Goal: Check status

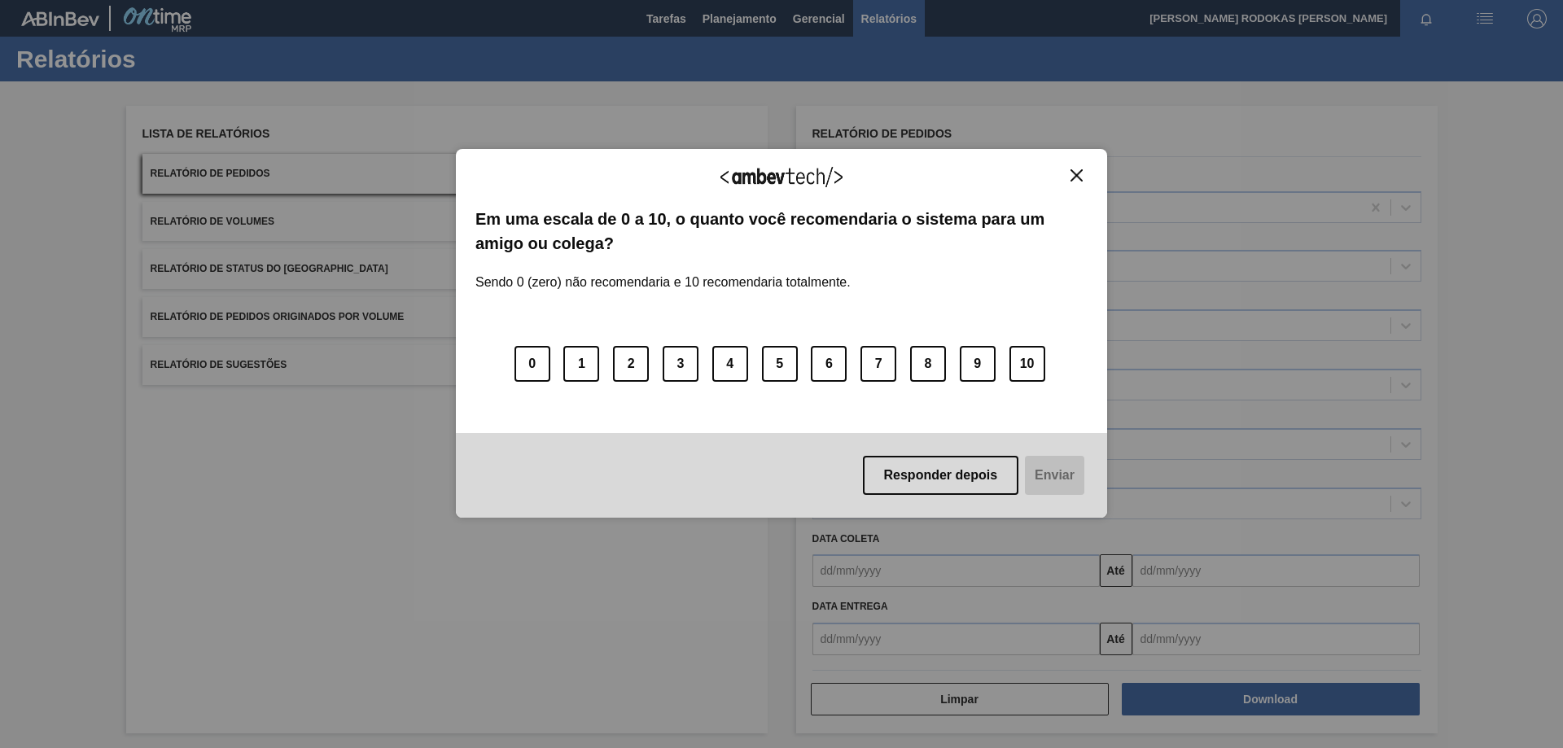
click at [1063, 176] on div "Agradecemos seu feedback!" at bounding box center [782, 188] width 612 height 38
click at [1094, 181] on div "Agradecemos seu feedback! Em uma escala de 0 a 10, o quanto você recomendaria o…" at bounding box center [781, 334] width 651 height 370
click at [1080, 179] on img "Close" at bounding box center [1077, 175] width 12 height 12
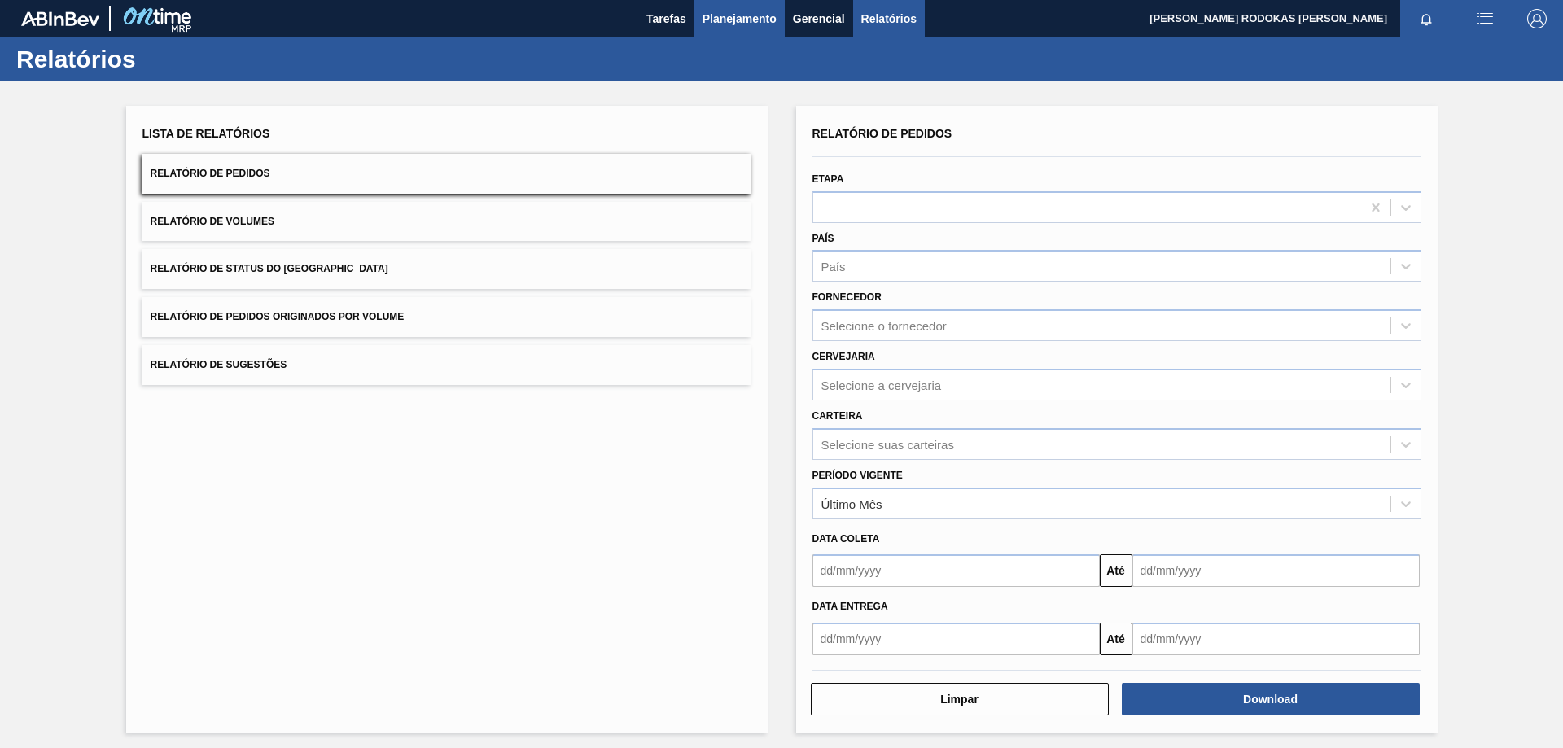
click at [718, 30] on button "Planejamento" at bounding box center [740, 18] width 90 height 37
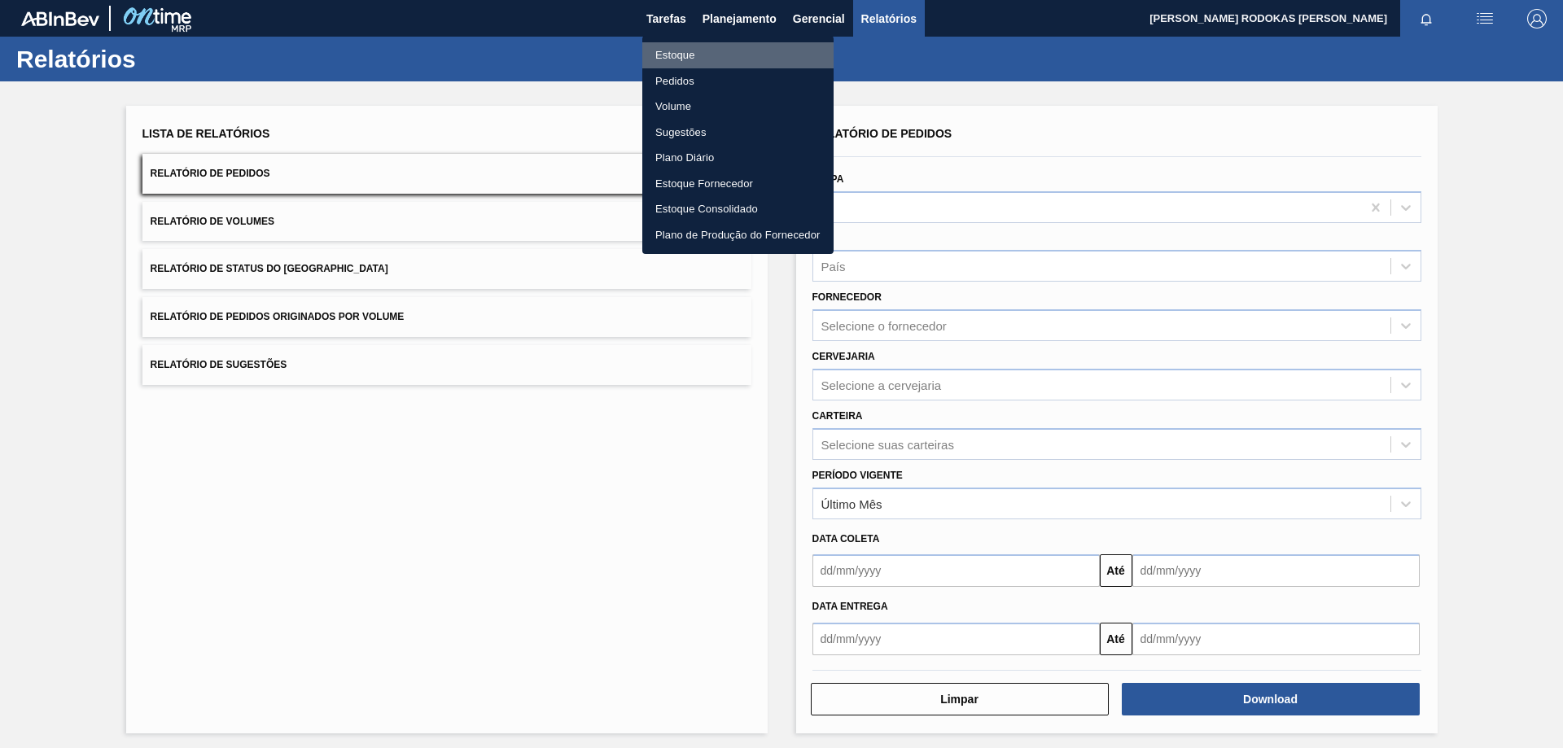
click at [732, 50] on li "Estoque" at bounding box center [737, 55] width 191 height 26
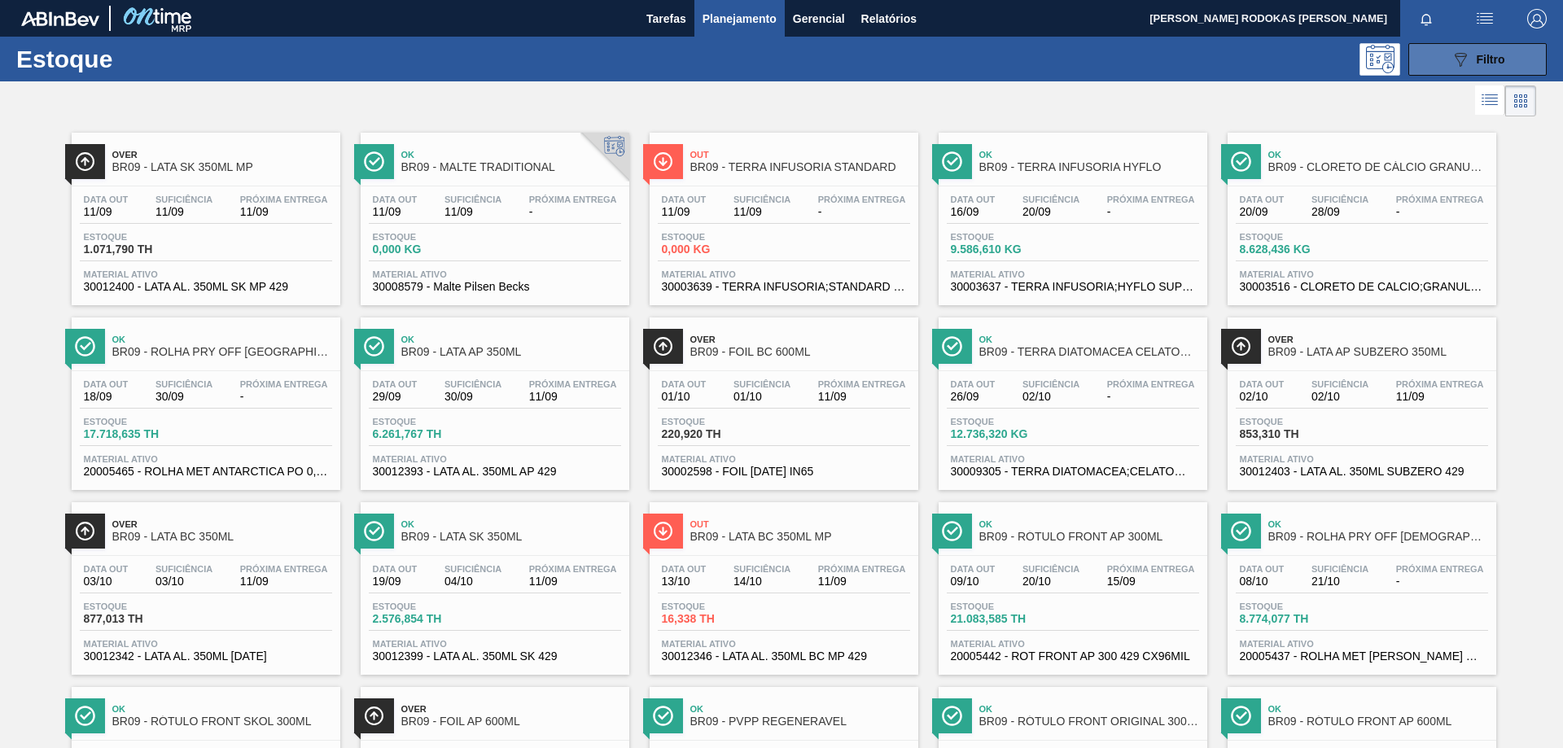
click at [1472, 50] on div "089F7B8B-B2A5-4AFE-B5C0-19BA573D28AC Filtro" at bounding box center [1478, 60] width 55 height 20
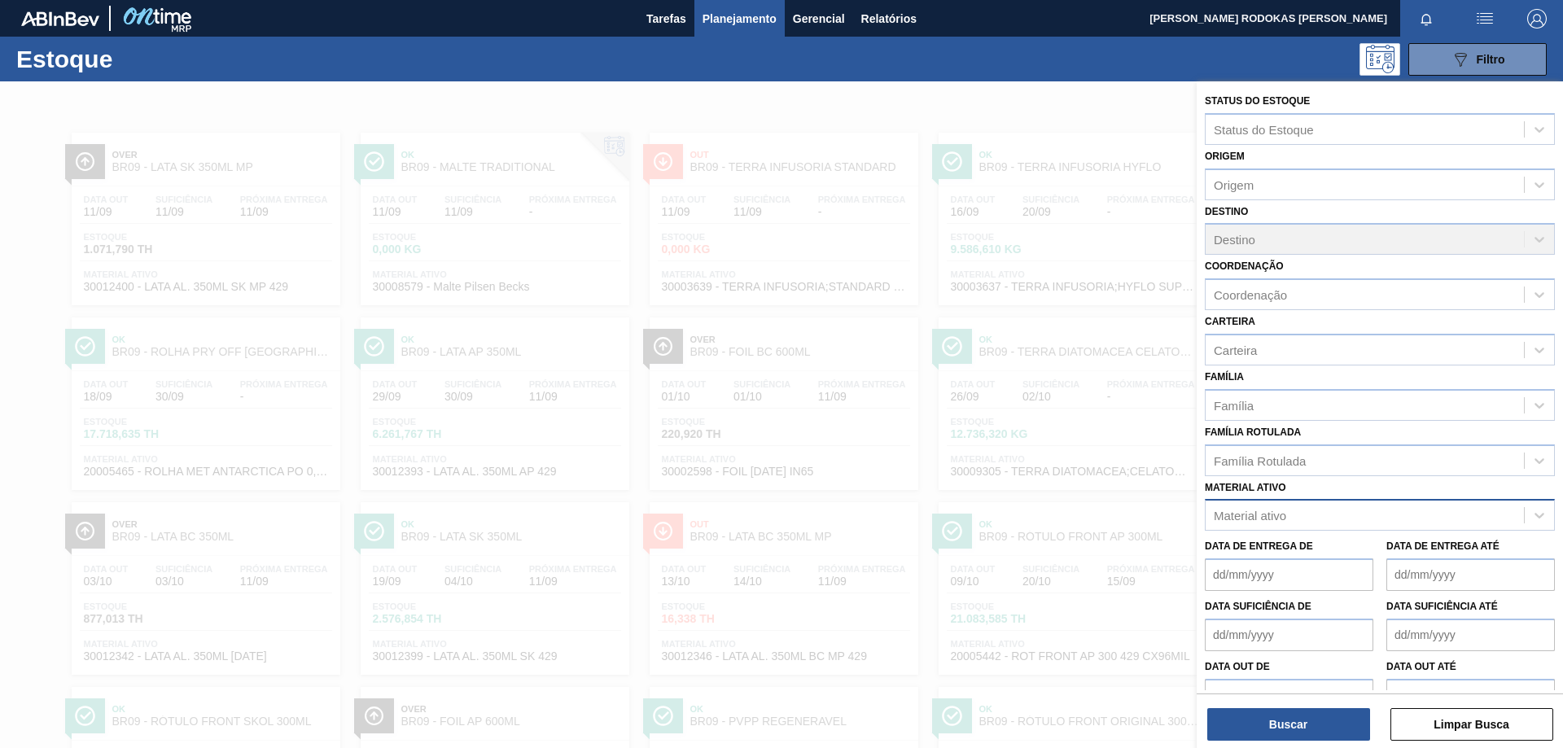
scroll to position [29, 0]
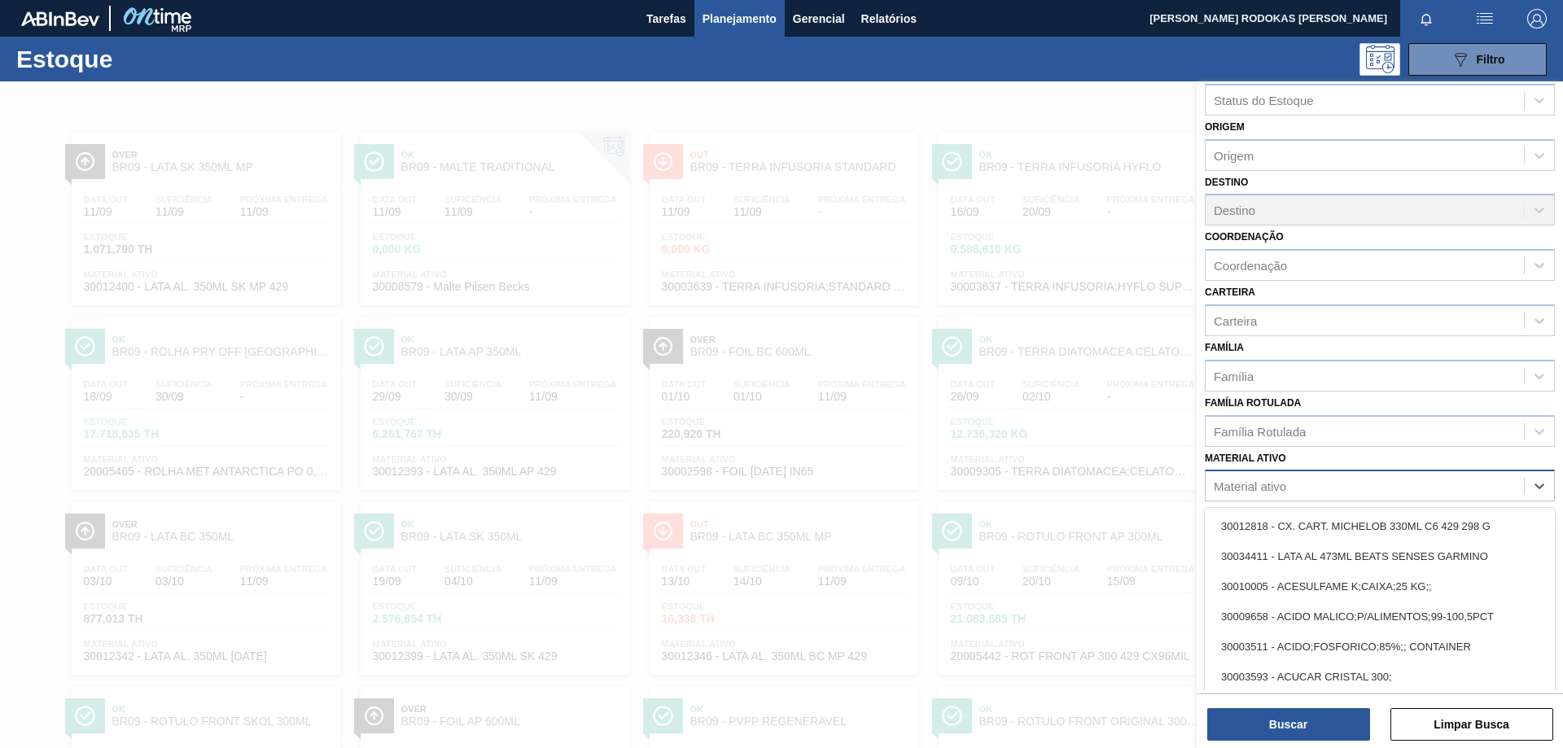
click at [1295, 479] on div "Material ativo" at bounding box center [1365, 487] width 318 height 24
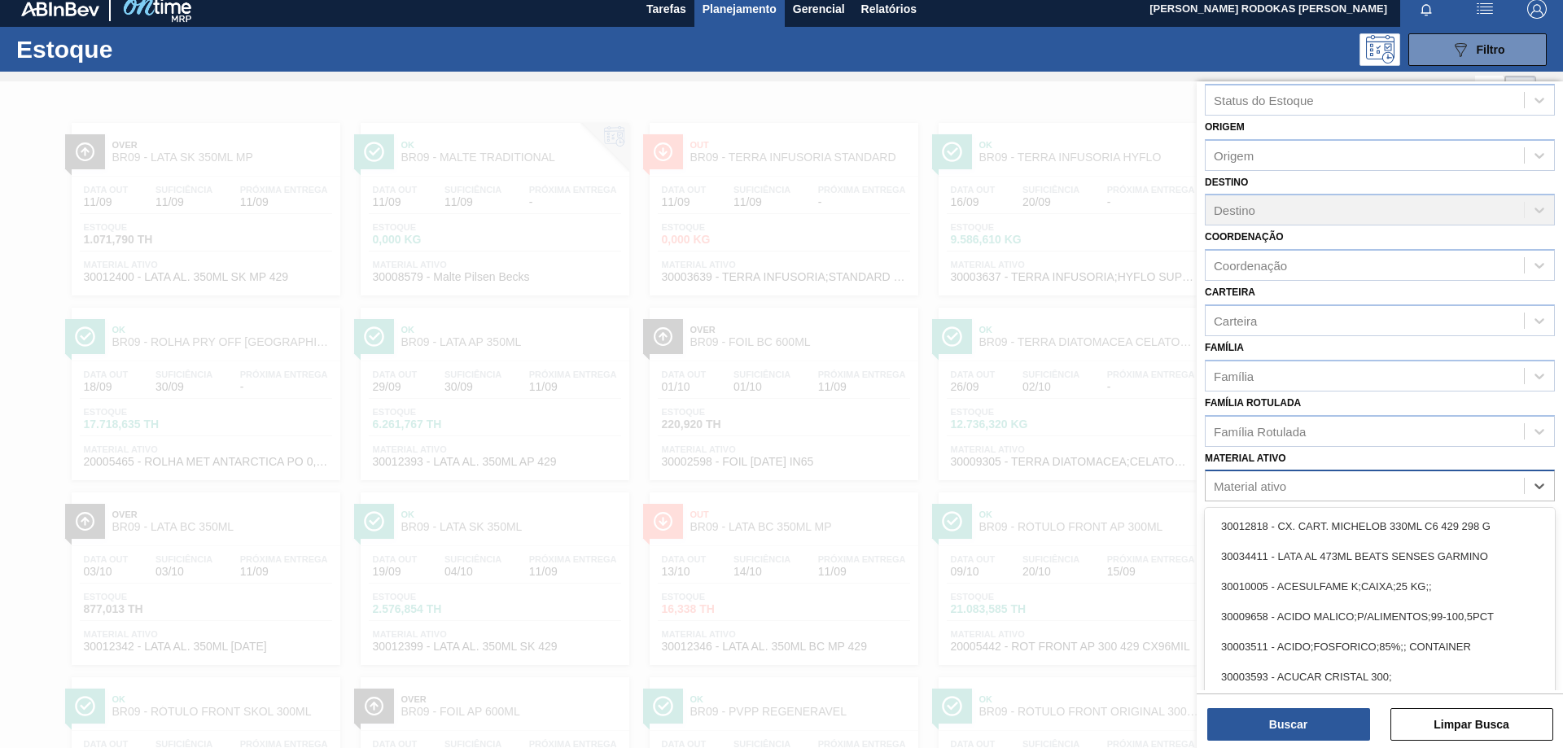
scroll to position [11, 0]
paste ativo "30002598"
type ativo "30002598"
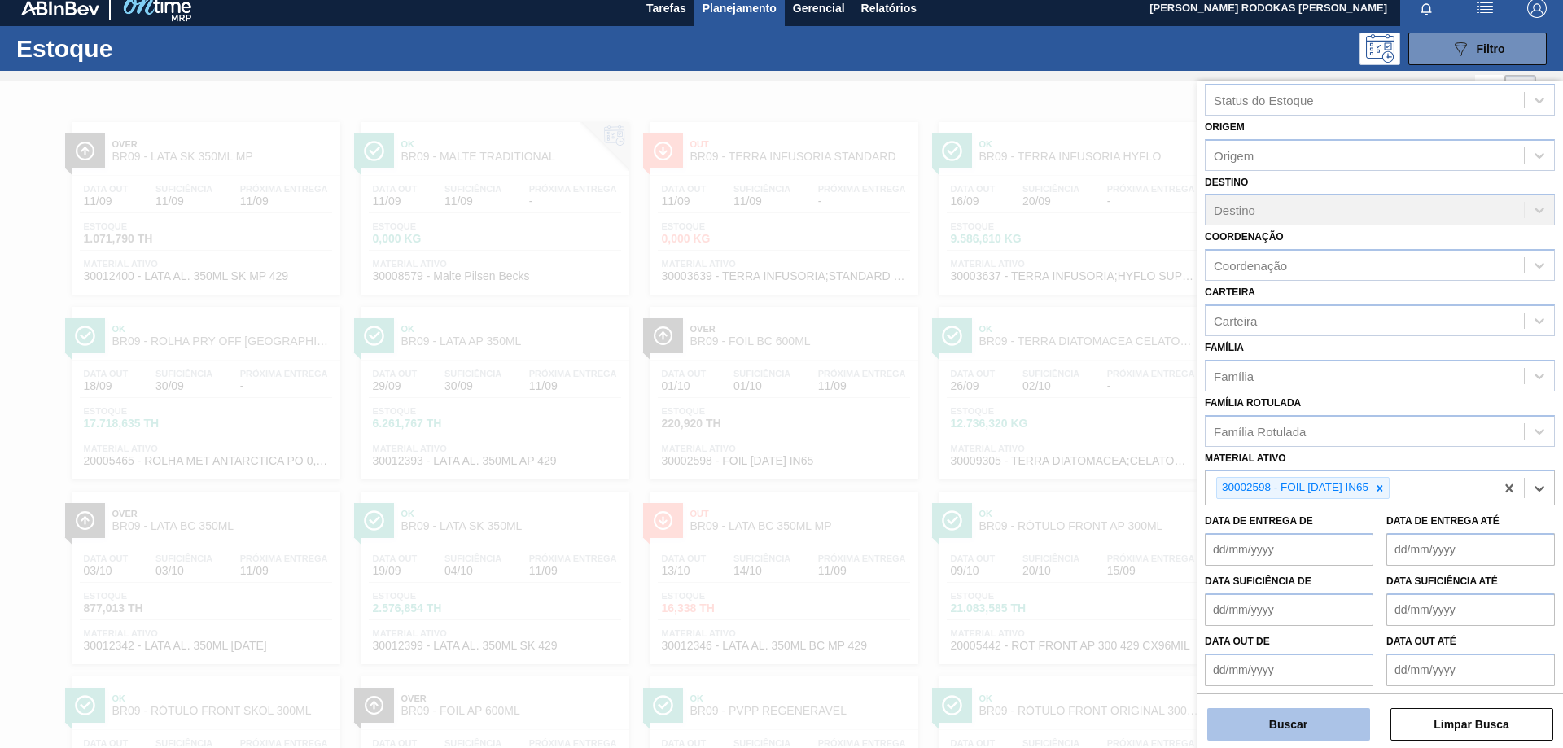
click at [1303, 715] on button "Buscar" at bounding box center [1289, 724] width 163 height 33
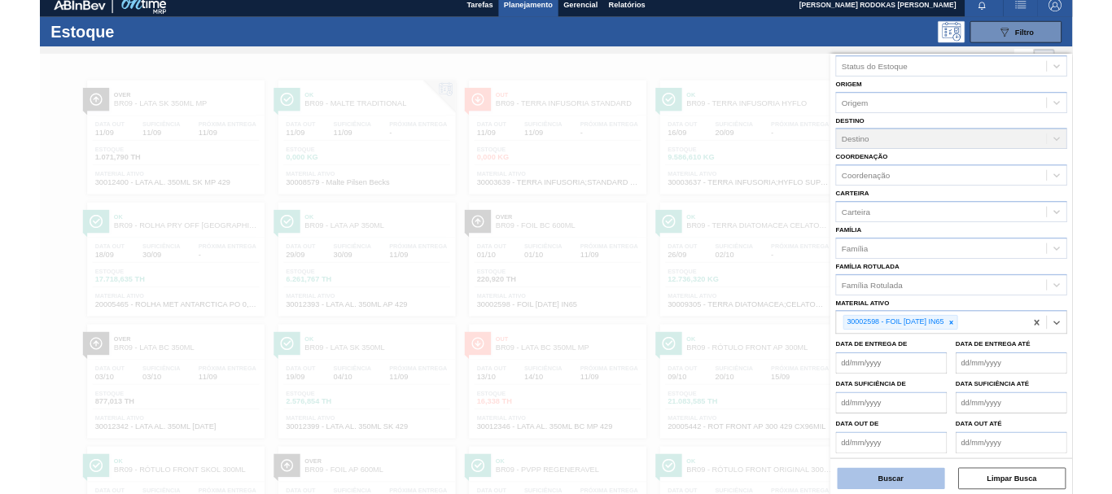
scroll to position [0, 0]
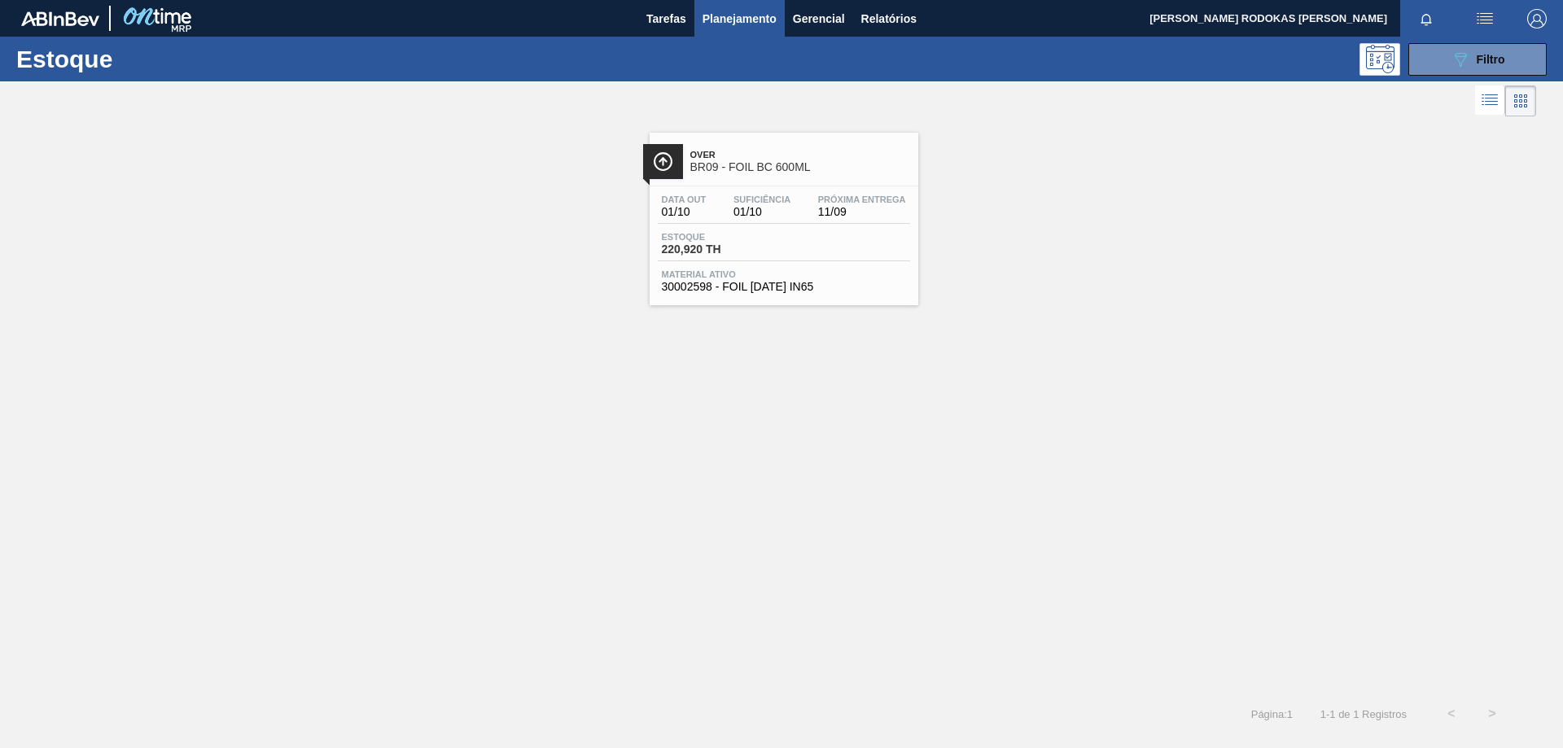
click at [789, 218] on div "Data out 01/10 Suficiência 01/10 Próxima Entrega 11/09" at bounding box center [784, 209] width 252 height 29
